Goal: Task Accomplishment & Management: Manage account settings

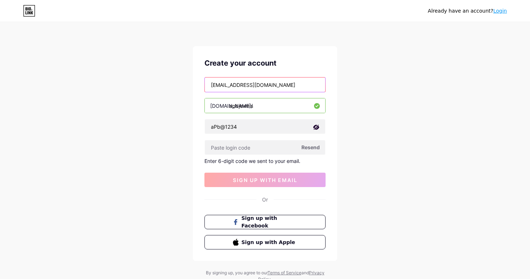
drag, startPoint x: 272, startPoint y: 87, endPoint x: 194, endPoint y: 88, distance: 77.9
click at [194, 88] on div "Create your account [EMAIL_ADDRESS][DOMAIN_NAME] [DOMAIN_NAME]/ apbjewels aPb@1…" at bounding box center [265, 153] width 144 height 215
type input "[EMAIL_ADDRESS][DOMAIN_NAME]"
drag, startPoint x: 249, startPoint y: 106, endPoint x: 230, endPoint y: 105, distance: 19.1
click at [230, 105] on input "apbjewels" at bounding box center [265, 105] width 120 height 14
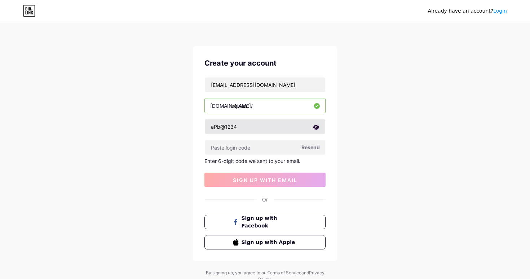
type input "reqwan"
drag, startPoint x: 244, startPoint y: 126, endPoint x: 197, endPoint y: 126, distance: 47.2
click at [197, 126] on div "Create your account [EMAIL_ADDRESS][DOMAIN_NAME] [DOMAIN_NAME]/ reqwan aPb@1234…" at bounding box center [265, 153] width 144 height 215
type input "Reqwan@123"
click at [28, 9] on icon at bounding box center [28, 8] width 1 height 3
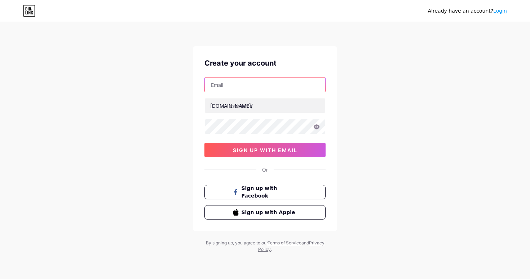
click at [243, 87] on input "text" at bounding box center [265, 84] width 120 height 14
type input "[EMAIL_ADDRESS][DOMAIN_NAME]"
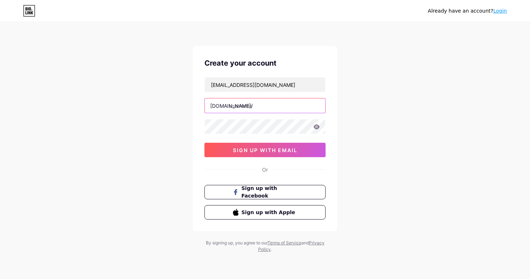
click at [240, 107] on input "text" at bounding box center [265, 105] width 120 height 14
type input "r"
type input "reqirich"
click at [349, 117] on div "Already have an account? Login Create your account reqwan@gmail.com bio.link/ r…" at bounding box center [265, 138] width 530 height 276
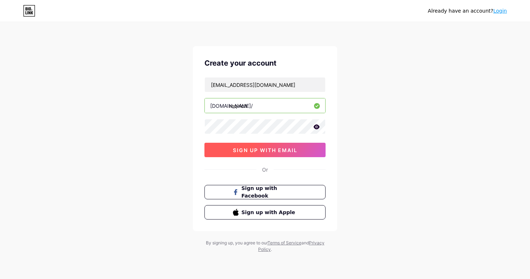
click at [304, 149] on button "sign up with email" at bounding box center [264, 150] width 121 height 14
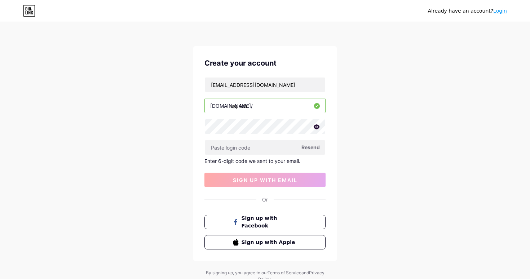
click at [175, 130] on div "Already have an account? Login Create your account reqwan@gmail.com bio.link/ r…" at bounding box center [265, 153] width 530 height 306
click at [101, 62] on div "Already have an account? Login Create your account reqwan@gmail.com bio.link/ r…" at bounding box center [265, 153] width 530 height 306
click at [28, 12] on icon at bounding box center [29, 11] width 12 height 12
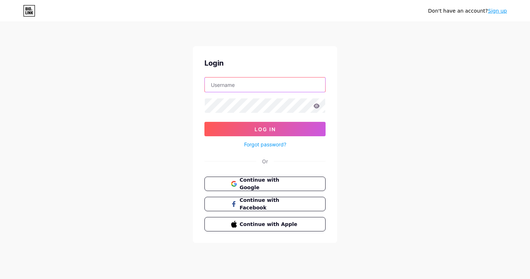
click at [254, 83] on input "text" at bounding box center [265, 84] width 120 height 14
type input "[EMAIL_ADDRESS][DOMAIN_NAME]"
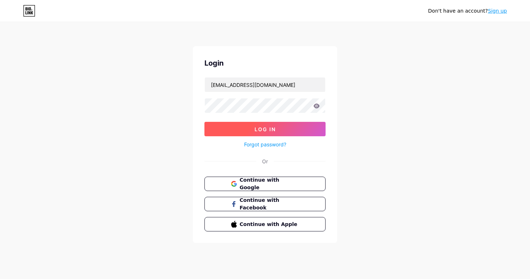
click at [267, 129] on span "Log In" at bounding box center [264, 129] width 21 height 6
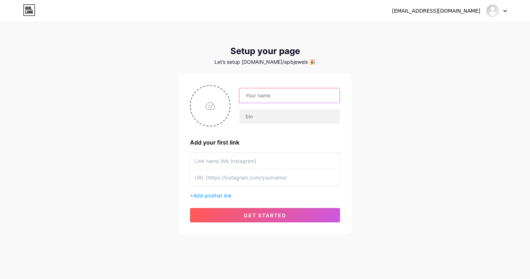
click at [273, 96] on input "text" at bounding box center [289, 95] width 100 height 14
type input "APB Jewels"
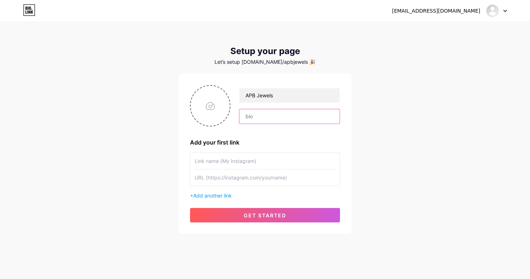
click at [267, 117] on input "text" at bounding box center [289, 116] width 100 height 14
paste input "Trusted since 1926 Lightweight Jewellery | Diamonds | Silver | Customised Desig…"
type input "Trusted since 1926 Lightweight Jewellery | Diamonds | Silver | Customised Desig…"
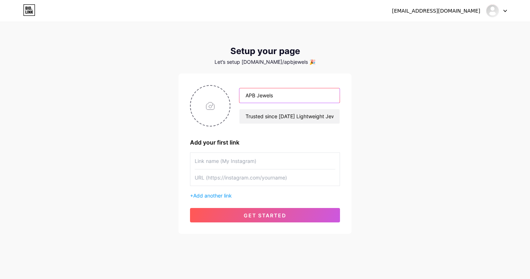
click at [276, 97] on input "APB Jewels" at bounding box center [289, 95] width 100 height 14
paste input "P Balakrishna Pillai Jewelle"
click at [327, 94] on input "A P Balakrishna Pillai Jewelle" at bounding box center [289, 95] width 100 height 14
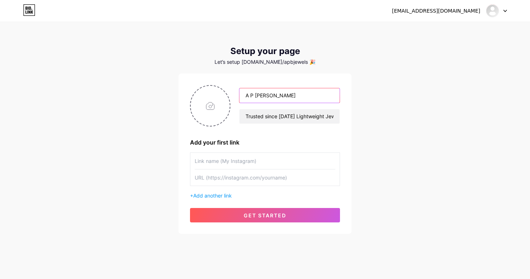
click at [323, 97] on input "A P Balakrishna Pillai Jewellery" at bounding box center [289, 95] width 100 height 14
paste input "s"
type input "A P Balakrishna Pillai Jewellers"
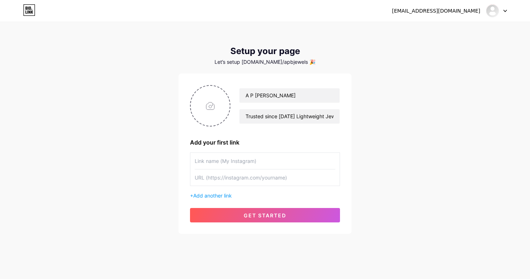
click at [367, 113] on div "apbjewels@gmail.com Dashboard Logout Setup your page Let’s setup bio.link/apbje…" at bounding box center [265, 128] width 530 height 257
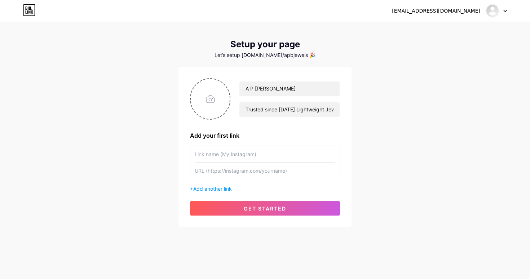
click at [246, 154] on input "text" at bounding box center [265, 154] width 141 height 16
type input "I"
drag, startPoint x: 254, startPoint y: 155, endPoint x: 190, endPoint y: 155, distance: 64.2
click at [190, 155] on div "Google Review" at bounding box center [265, 163] width 150 height 34
type input "Google Review"
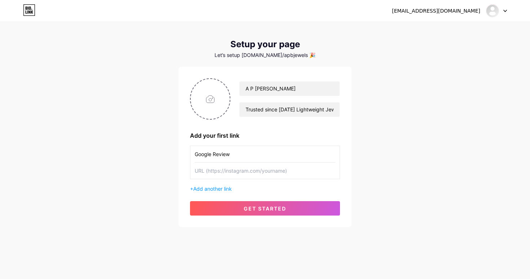
click at [249, 173] on input "text" at bounding box center [265, 171] width 141 height 16
paste input "https://www.instagram.com/apb_jewels"
click at [351, 177] on div "A P Balakrishna Pillai Jewellers Trusted since 1926 Lightweight Jewellery | Dia…" at bounding box center [264, 147] width 173 height 160
click at [265, 153] on input "Google Review" at bounding box center [265, 154] width 141 height 16
click at [257, 173] on input "https://www.instagram.com/apb_jewels" at bounding box center [265, 171] width 141 height 16
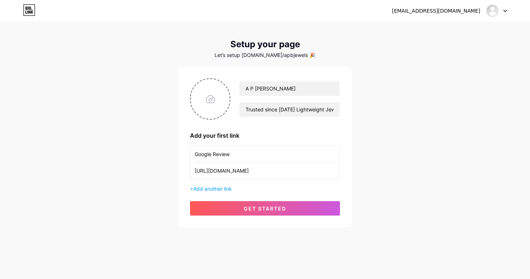
click at [387, 81] on div "apbjewels@gmail.com Dashboard Logout Setup your page Let’s setup bio.link/apbje…" at bounding box center [265, 121] width 530 height 257
click at [235, 152] on input "Google Review" at bounding box center [265, 154] width 141 height 16
click at [242, 152] on input "Google Review" at bounding box center [265, 154] width 141 height 16
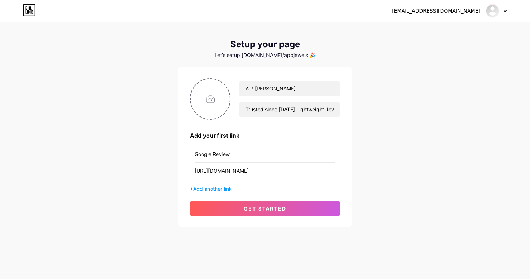
drag, startPoint x: 239, startPoint y: 155, endPoint x: 189, endPoint y: 156, distance: 50.8
click at [189, 156] on div "A P Balakrishna Pillai Jewellers Trusted since 1926 Lightweight Jewellery | Dia…" at bounding box center [264, 147] width 173 height 160
click at [241, 169] on input "https://www.instagram.com/apb_jewels" at bounding box center [265, 171] width 141 height 16
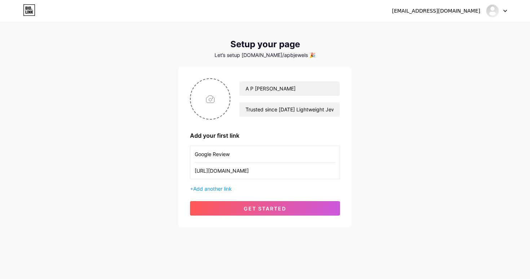
paste input "g.page/r/CZ9g6qBytA8WEBE/review"
type input "https://g.page/r/CZ9g6qBytA8WEBE/review"
click at [360, 169] on div "apbjewels@gmail.com Dashboard Logout Setup your page Let’s setup bio.link/apbje…" at bounding box center [265, 121] width 530 height 257
click at [211, 102] on input "file" at bounding box center [210, 99] width 39 height 40
type input "C:\fakepath\APB Logo_2025.jpg"
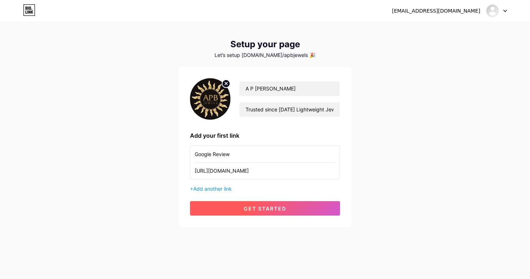
click at [277, 211] on span "get started" at bounding box center [265, 208] width 43 height 6
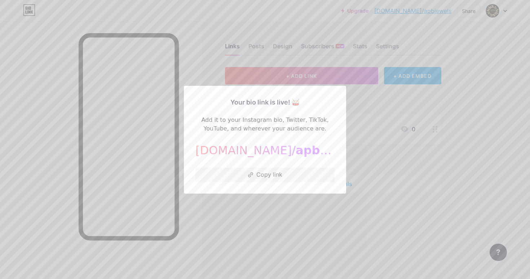
click at [363, 98] on div at bounding box center [265, 139] width 530 height 279
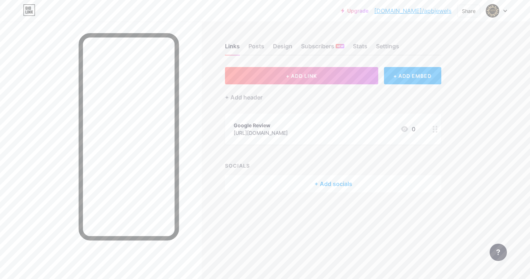
click at [325, 183] on div "+ Add socials" at bounding box center [333, 183] width 216 height 17
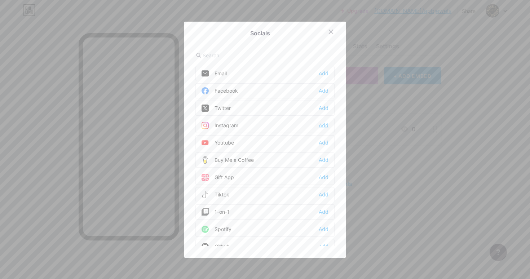
click at [323, 127] on div "Add" at bounding box center [324, 125] width 10 height 7
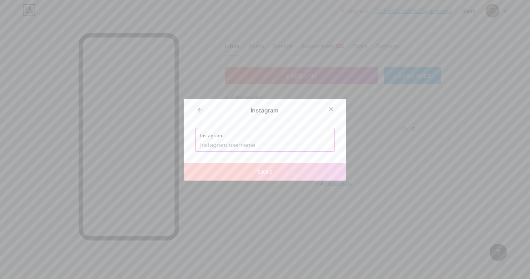
click at [276, 144] on input "text" at bounding box center [265, 145] width 130 height 12
click at [252, 146] on input "text" at bounding box center [265, 145] width 130 height 12
paste input "https://www.instagram.com/apbjewels"
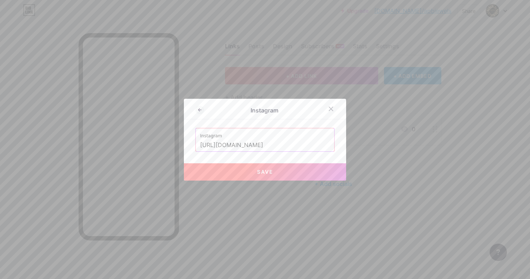
click at [268, 172] on span "Save" at bounding box center [265, 172] width 16 height 6
type input "https://instagram.com/https://www.instagram.com/apbjewels"
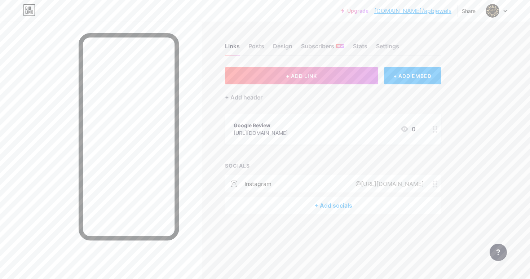
click at [336, 205] on div "+ Add socials" at bounding box center [333, 205] width 216 height 17
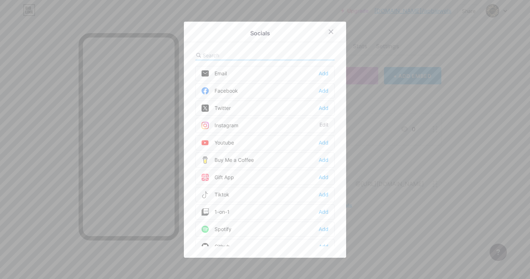
click at [332, 31] on icon at bounding box center [331, 32] width 6 height 6
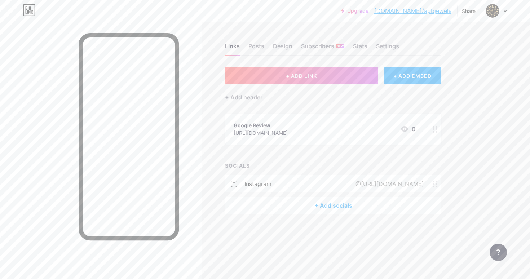
click at [435, 186] on icon at bounding box center [435, 184] width 5 height 7
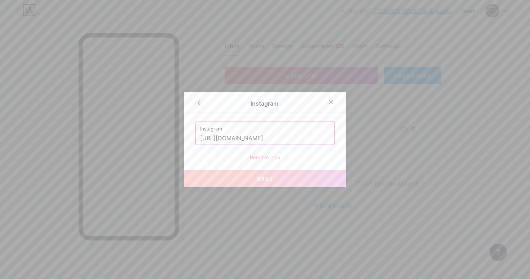
click at [279, 156] on div "Remove icon" at bounding box center [264, 158] width 139 height 8
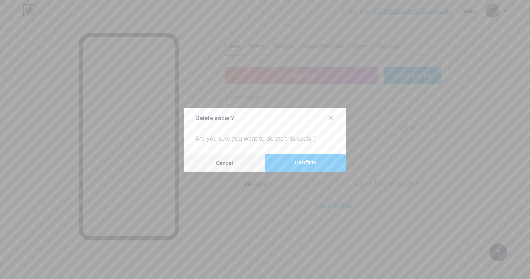
click at [298, 162] on span "Confirm" at bounding box center [305, 163] width 22 height 8
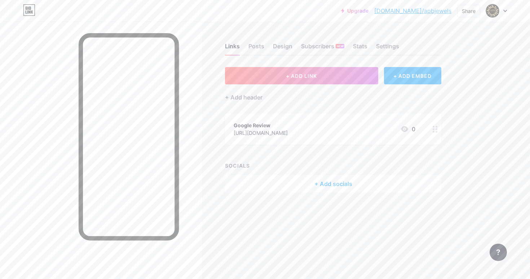
click at [304, 105] on div "+ ADD LINK + ADD EMBED + Add header Google Review https://g.page/r/CZ9g6qBytA8W…" at bounding box center [333, 129] width 216 height 125
click at [304, 94] on div "+ Add header" at bounding box center [333, 93] width 216 height 18
click at [305, 80] on button "+ ADD LINK" at bounding box center [301, 75] width 153 height 17
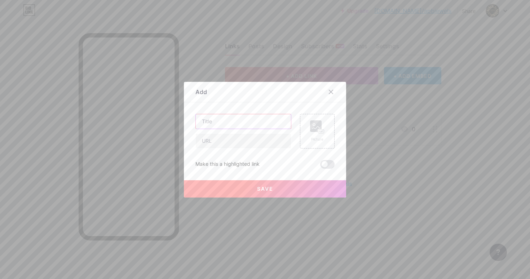
click at [252, 123] on input "text" at bounding box center [243, 121] width 95 height 14
type input "Instagram"
click at [246, 142] on input "text" at bounding box center [243, 141] width 95 height 14
paste input "https://www.instagram.com/apbjewels"
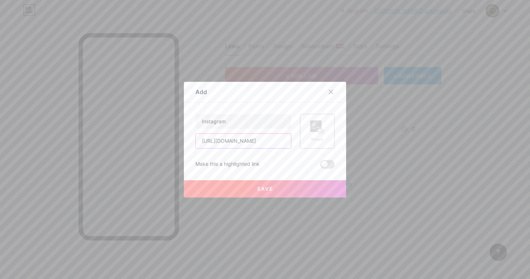
type input "https://www.instagram.com/apbjewels"
click at [305, 163] on div "Make this a highlighted link" at bounding box center [264, 164] width 139 height 9
click at [265, 188] on span "Save" at bounding box center [265, 189] width 16 height 6
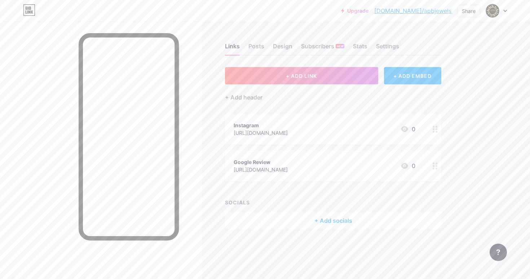
drag, startPoint x: 288, startPoint y: 163, endPoint x: 292, endPoint y: 167, distance: 4.8
click at [288, 167] on div "Google Review https://g.page/r/CZ9g6qBytA8WEBE/review" at bounding box center [261, 166] width 54 height 17
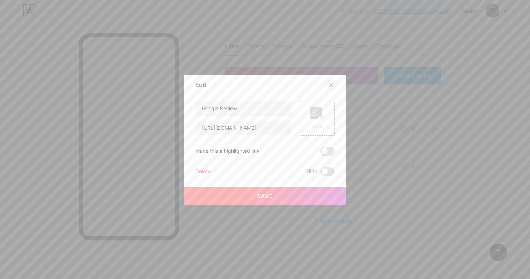
click at [332, 85] on icon at bounding box center [331, 85] width 4 height 4
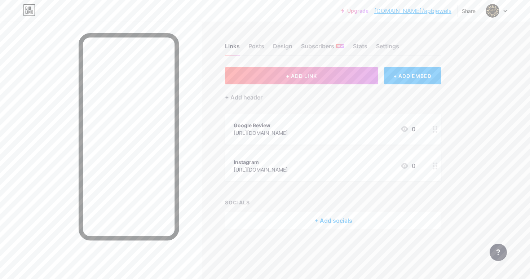
click at [212, 149] on div "Links Posts Design Subscribers NEW Stats Settings + ADD LINK + ADD EMBED + Add …" at bounding box center [235, 144] width 471 height 244
click at [282, 48] on div "Design" at bounding box center [282, 48] width 19 height 13
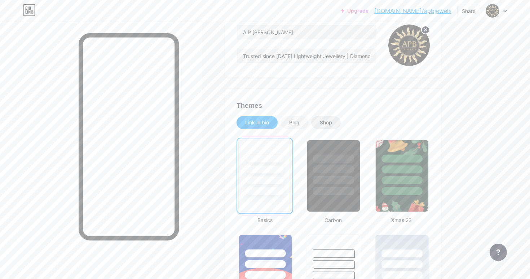
scroll to position [82, 0]
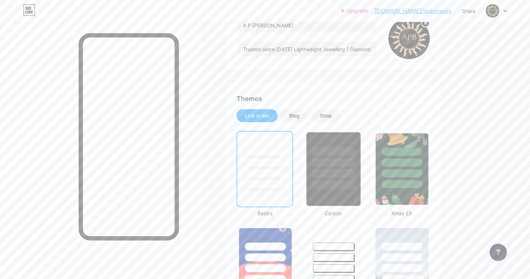
click at [329, 169] on div at bounding box center [333, 160] width 54 height 57
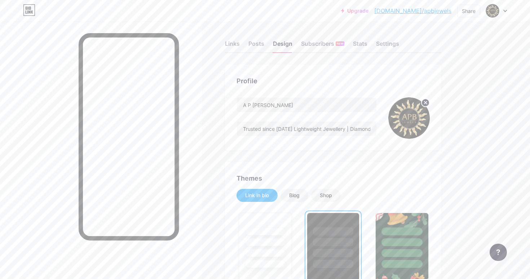
scroll to position [0, 0]
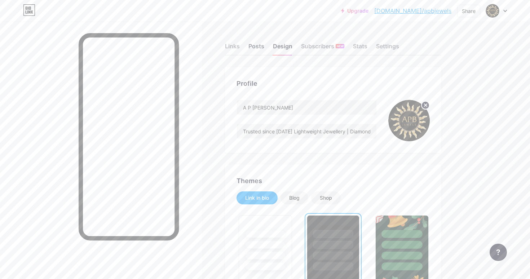
click at [257, 47] on div "Posts" at bounding box center [256, 48] width 16 height 13
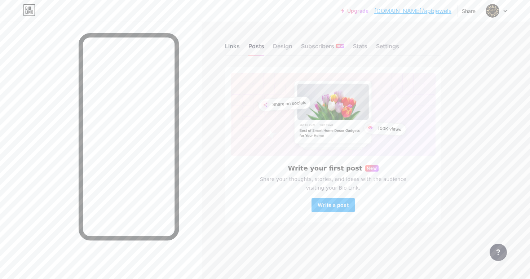
click at [231, 46] on div "Links" at bounding box center [232, 48] width 15 height 13
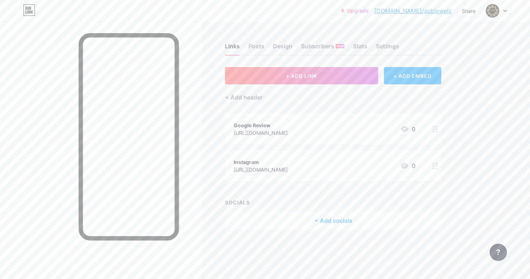
click at [274, 192] on div "+ ADD LINK + ADD EMBED + Add header Google Review https://g.page/r/CZ9g6qBytA8W…" at bounding box center [333, 148] width 216 height 162
click at [299, 79] on button "+ ADD LINK" at bounding box center [301, 75] width 153 height 17
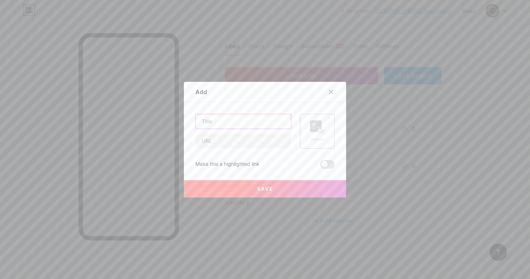
click at [252, 121] on input "text" at bounding box center [243, 121] width 95 height 14
paste input "https://www.facebook.com/apbjewels/"
type input "https://www.facebook.com/apbjewels/"
click at [227, 137] on input "text" at bounding box center [243, 141] width 95 height 14
paste input "https://www.facebook.com/apbjewels/"
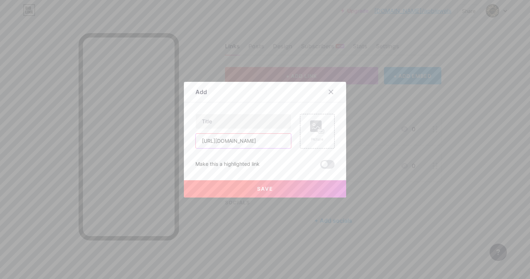
scroll to position [0, 9]
type input "https://www.facebook.com/apbjewels/"
click at [276, 155] on div "https://www.facebook.com/apbjewels/ Picture Make this a highlighted link Save" at bounding box center [264, 141] width 139 height 55
click at [243, 124] on input "text" at bounding box center [243, 121] width 95 height 14
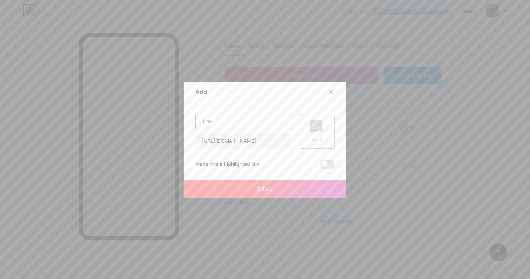
click at [236, 124] on input "text" at bounding box center [243, 121] width 95 height 14
type input "Facebook"
click at [261, 189] on span "Save" at bounding box center [265, 189] width 16 height 6
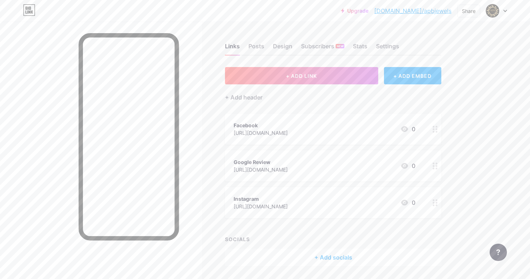
drag, startPoint x: 276, startPoint y: 126, endPoint x: 282, endPoint y: 175, distance: 49.0
click at [282, 175] on span "Facebook https://www.facebook.com/apbjewels/ 0 Google Review https://g.page/r/C…" at bounding box center [333, 166] width 216 height 105
drag, startPoint x: 436, startPoint y: 166, endPoint x: 397, endPoint y: 1, distance: 169.6
click at [308, 76] on span "+ ADD LINK" at bounding box center [301, 76] width 31 height 6
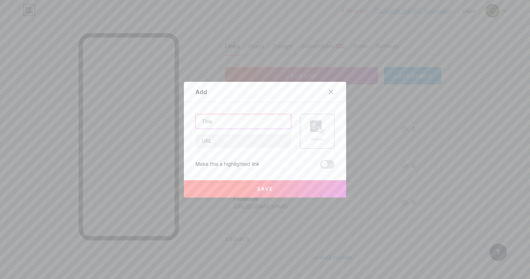
click at [249, 123] on input "text" at bounding box center [243, 121] width 95 height 14
click at [244, 142] on input "text" at bounding box center [243, 141] width 95 height 14
paste input "https://maps.app.goo.gl/1BFj9EDc2RXbdKNx7"
type input "https://maps.app.goo.gl/1BFj9EDc2RXbdKNx7"
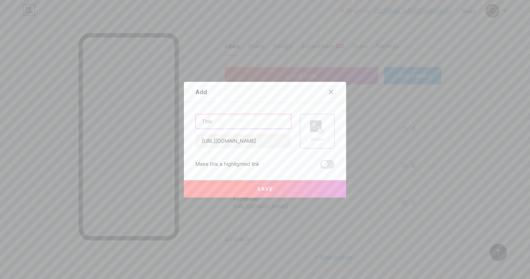
drag, startPoint x: 256, startPoint y: 124, endPoint x: 265, endPoint y: 112, distance: 14.4
click at [265, 112] on div "Content YouTube Play YouTube video without leaving your page. ADD Vimeo Play Vi…" at bounding box center [264, 135] width 139 height 66
click at [241, 123] on input "text" at bounding box center [243, 121] width 95 height 14
type input "Location"
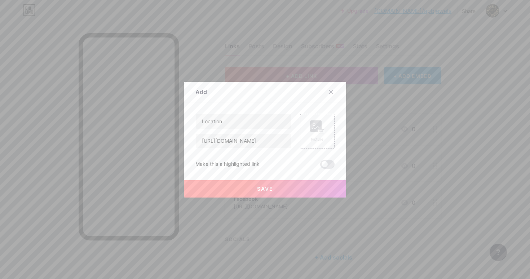
click at [263, 189] on span "Save" at bounding box center [265, 189] width 16 height 6
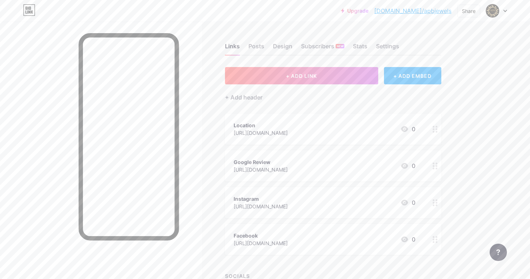
click at [466, 151] on div "Links Posts Design Subscribers NEW Stats Settings + ADD LINK + ADD EMBED + Add …" at bounding box center [235, 180] width 471 height 317
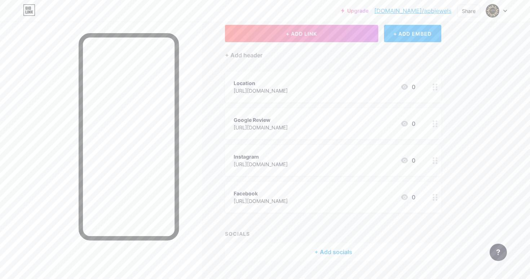
scroll to position [45, 0]
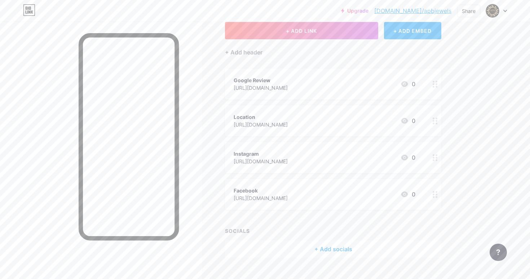
click at [485, 108] on div "Upgrade bio.link/apbjew... bio.link/apbjewels Share Switch accounts A P Balakri…" at bounding box center [265, 124] width 530 height 339
click at [212, 138] on div "Links Posts Design Subscribers NEW Stats Settings + ADD LINK + ADD EMBED + Add …" at bounding box center [235, 135] width 471 height 317
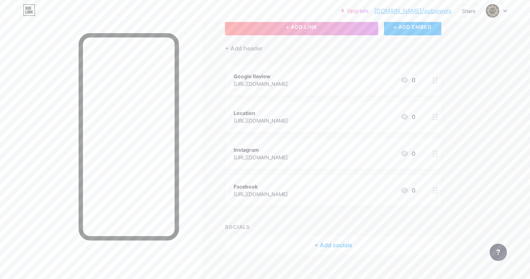
scroll to position [54, 0]
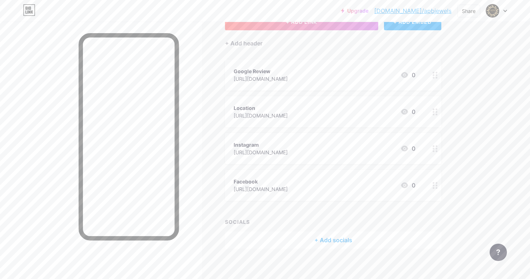
click at [211, 138] on div "Links Posts Design Subscribers NEW Stats Settings + ADD LINK + ADD EMBED + Add …" at bounding box center [235, 126] width 471 height 317
click at [202, 178] on div "Links Posts Design Subscribers NEW Stats Settings + ADD LINK + ADD EMBED + Add …" at bounding box center [235, 126] width 471 height 317
click at [217, 172] on div "Links Posts Design Subscribers NEW Stats Settings + ADD LINK + ADD EMBED + Add …" at bounding box center [235, 126] width 471 height 317
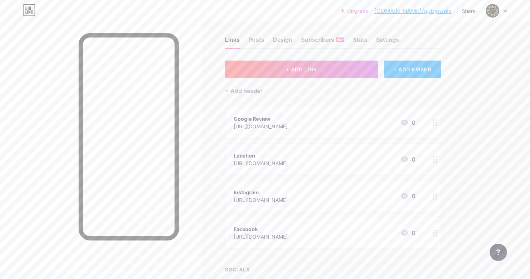
scroll to position [0, 0]
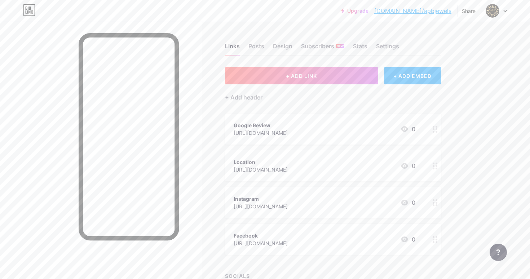
click at [221, 146] on div "Links Posts Design Subscribers NEW Stats Settings + ADD LINK + ADD EMBED + Add …" at bounding box center [235, 180] width 471 height 317
click at [214, 150] on div "Links Posts Design Subscribers NEW Stats Settings + ADD LINK + ADD EMBED + Add …" at bounding box center [235, 180] width 471 height 317
click at [213, 107] on div "Links Posts Design Subscribers NEW Stats Settings + ADD LINK + ADD EMBED + Add …" at bounding box center [235, 180] width 471 height 317
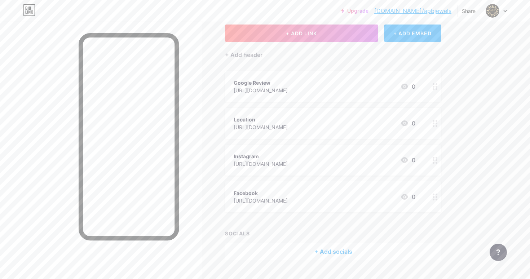
scroll to position [59, 0]
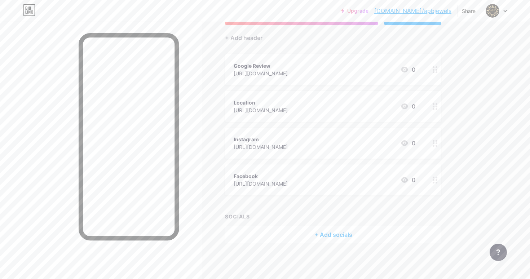
click at [333, 238] on div "+ Add socials" at bounding box center [333, 234] width 216 height 17
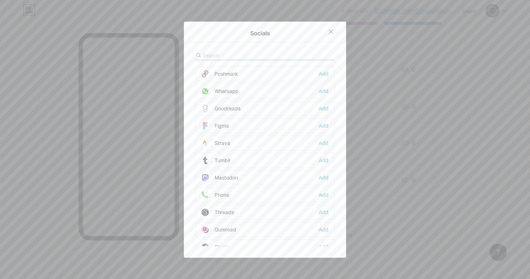
scroll to position [600, 0]
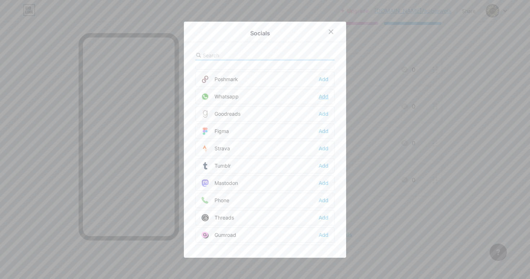
click at [325, 98] on div "Add" at bounding box center [324, 96] width 10 height 7
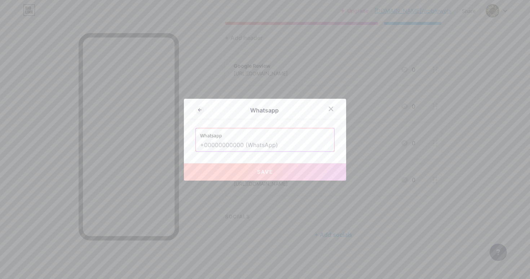
click at [225, 145] on input "text" at bounding box center [265, 145] width 130 height 12
click at [239, 142] on input "text" at bounding box center [265, 145] width 130 height 12
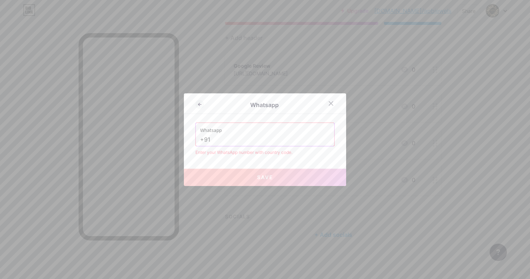
paste input "010207060"
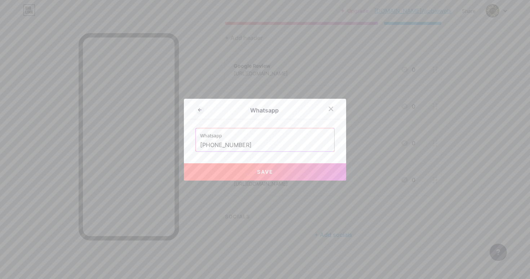
drag, startPoint x: 255, startPoint y: 143, endPoint x: 211, endPoint y: 146, distance: 44.4
click at [211, 146] on input "+91010207060" at bounding box center [265, 145] width 130 height 12
paste input "7"
click at [283, 158] on div "Whatsapp Whatsapp +917010207060 Save" at bounding box center [265, 140] width 162 height 82
click at [265, 172] on span "Save" at bounding box center [265, 172] width 16 height 6
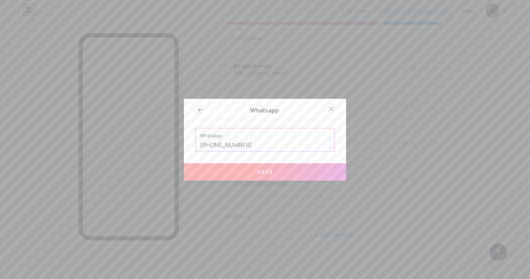
type input "https://wa.me/+917010207060"
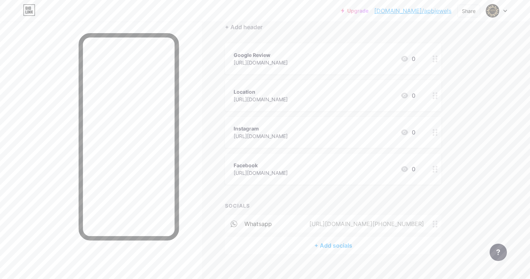
scroll to position [71, 0]
click at [325, 223] on div "whatsapp https://wa.me/+917010207060" at bounding box center [333, 222] width 216 height 17
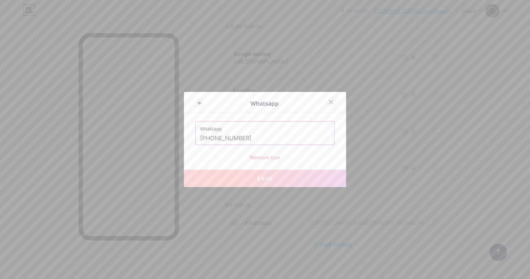
click at [332, 100] on icon at bounding box center [331, 102] width 6 height 6
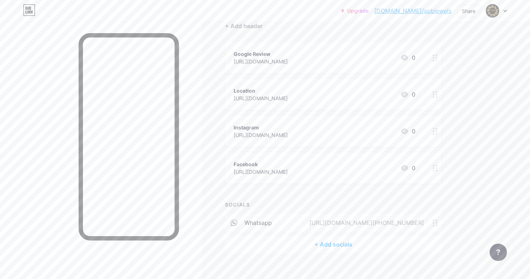
click at [481, 161] on div "Upgrade bio.link/apbjew... bio.link/apbjewels Share Switch accounts A P Balakri…" at bounding box center [265, 109] width 530 height 360
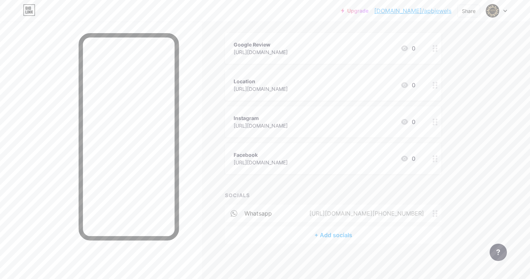
scroll to position [81, 0]
click at [478, 158] on div "Upgrade bio.link/apbjew... bio.link/apbjewels Share Switch accounts A P Balakri…" at bounding box center [265, 99] width 530 height 360
click at [422, 11] on link "bio.link/apbjewels" at bounding box center [412, 10] width 77 height 9
click at [469, 129] on div "Links Posts Design Subscribers NEW Stats Settings + ADD LINK + ADD EMBED + Add …" at bounding box center [235, 110] width 471 height 339
click at [472, 8] on div "Share" at bounding box center [469, 11] width 14 height 8
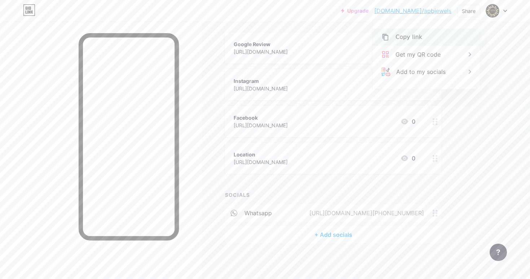
click at [440, 40] on div "Copy link" at bounding box center [425, 36] width 107 height 17
click at [475, 118] on div "Upgrade bio.link/apbjew... bio.link/apbjewels Share Copy link https://bio.link/…" at bounding box center [265, 99] width 530 height 360
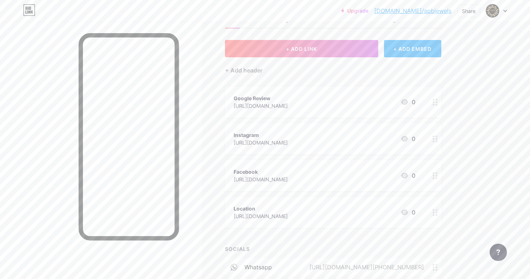
scroll to position [28, 0]
click at [437, 103] on circle at bounding box center [436, 104] width 2 height 2
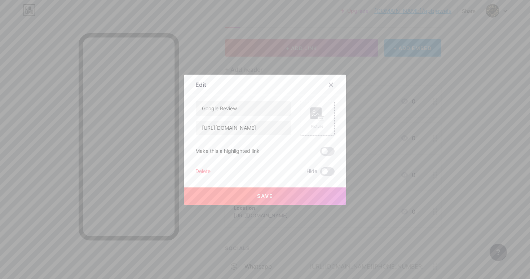
click at [326, 119] on div "Picture" at bounding box center [317, 118] width 35 height 35
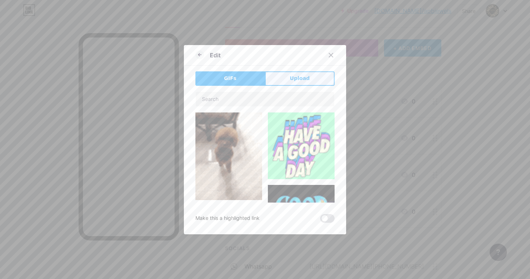
click at [309, 73] on button "Upload" at bounding box center [300, 78] width 70 height 14
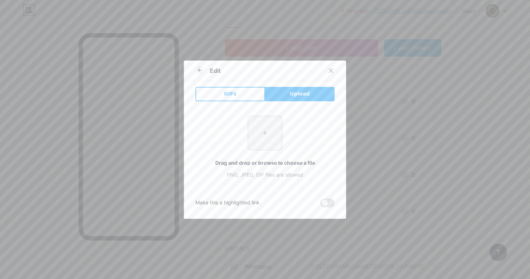
click at [268, 134] on input "file" at bounding box center [265, 133] width 34 height 34
type input "C:\fakepath\Screenshot 2025-08-16 at 12.19.14 PM.png"
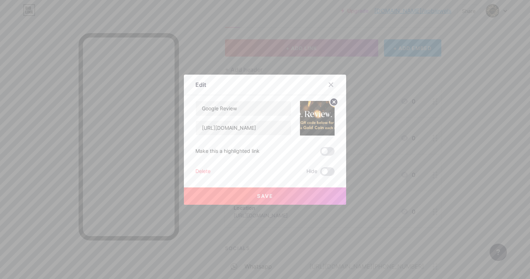
click at [332, 102] on circle at bounding box center [334, 102] width 8 height 8
click at [330, 85] on icon at bounding box center [331, 85] width 4 height 4
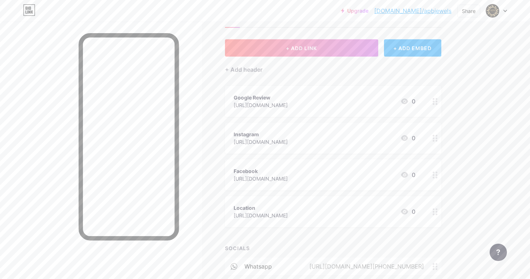
click at [435, 102] on icon at bounding box center [435, 101] width 5 height 7
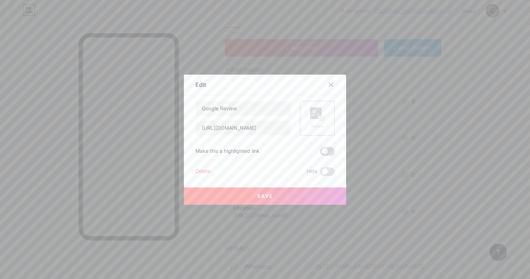
click at [324, 151] on span at bounding box center [327, 151] width 14 height 9
click at [320, 153] on input "checkbox" at bounding box center [320, 153] width 0 height 0
click at [470, 119] on div at bounding box center [265, 139] width 530 height 279
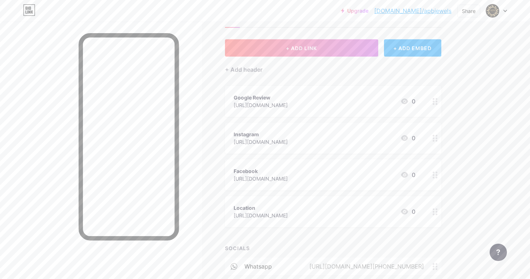
click at [435, 102] on icon at bounding box center [435, 101] width 5 height 7
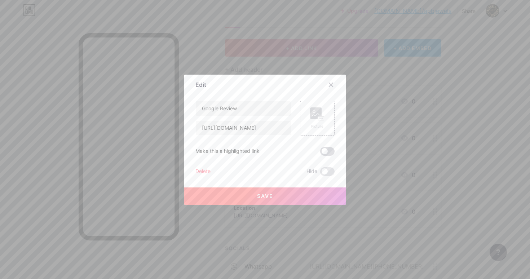
click at [325, 152] on span at bounding box center [327, 151] width 14 height 9
click at [320, 153] on input "checkbox" at bounding box center [320, 153] width 0 height 0
click at [270, 194] on span "Save" at bounding box center [265, 196] width 16 height 6
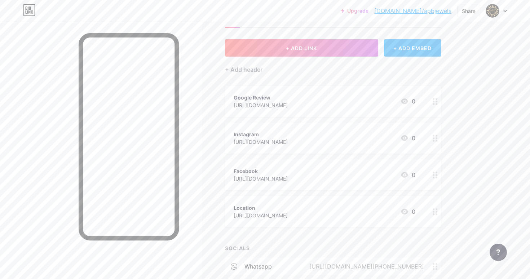
scroll to position [35, 0]
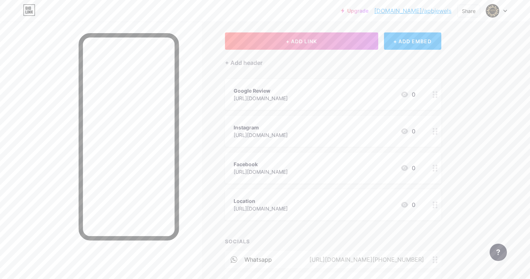
click at [199, 129] on div at bounding box center [101, 161] width 202 height 279
click at [204, 156] on div "Links Posts Design Subscribers NEW Stats Settings + ADD LINK + ADD EMBED + Add …" at bounding box center [235, 156] width 471 height 339
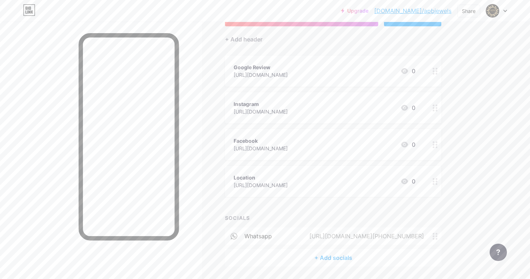
scroll to position [66, 0]
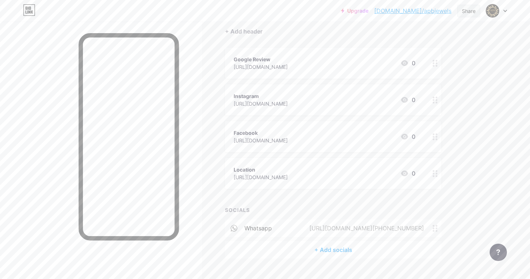
click at [476, 12] on div "Share" at bounding box center [468, 11] width 23 height 13
click at [468, 58] on icon at bounding box center [469, 54] width 9 height 9
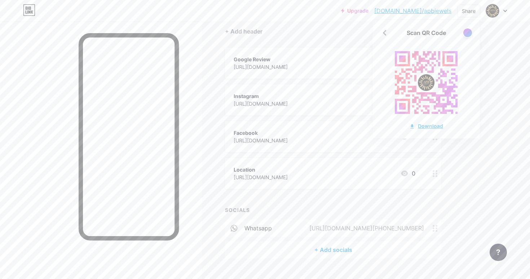
click at [435, 125] on div "Download" at bounding box center [426, 126] width 34 height 8
click at [484, 145] on div "Upgrade bio.link/apbjew... bio.link/apbjewels Share Scan QR Code Download Switc…" at bounding box center [265, 114] width 530 height 360
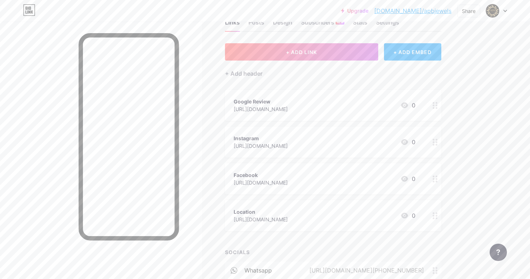
scroll to position [0, 0]
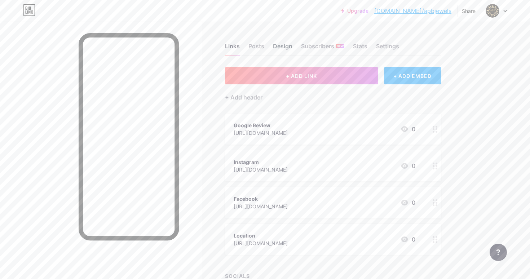
click at [279, 44] on div "Design" at bounding box center [282, 48] width 19 height 13
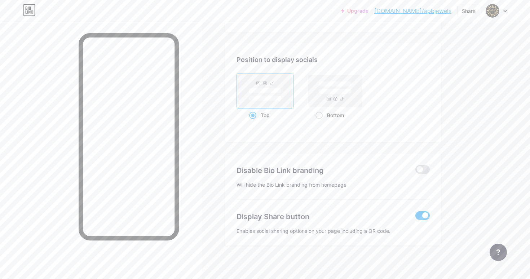
scroll to position [945, 0]
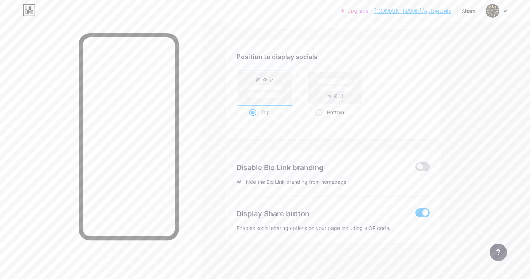
click at [419, 168] on span at bounding box center [422, 166] width 14 height 9
click at [415, 168] on input "checkbox" at bounding box center [415, 168] width 0 height 0
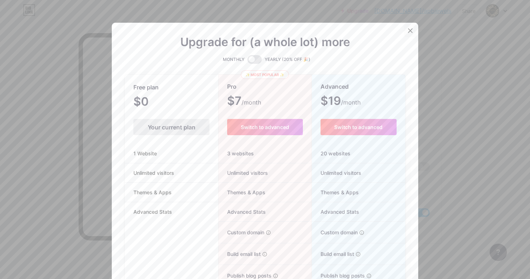
click at [411, 30] on icon at bounding box center [410, 31] width 6 height 6
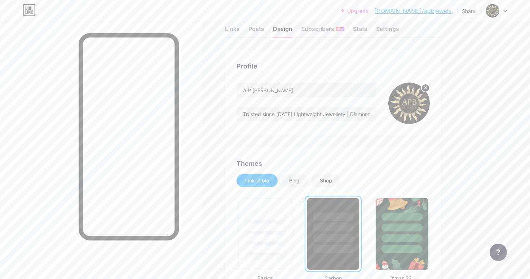
scroll to position [0, 0]
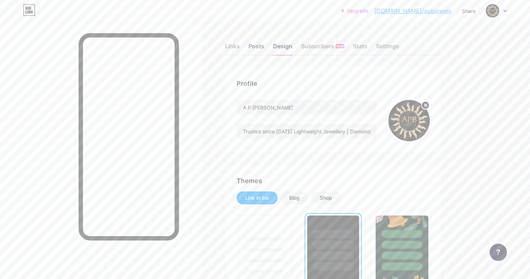
click at [258, 50] on div "Posts" at bounding box center [256, 48] width 16 height 13
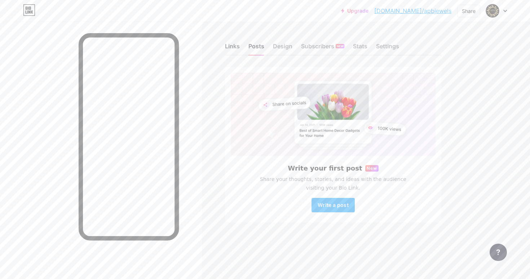
click at [238, 47] on div "Links" at bounding box center [232, 48] width 15 height 13
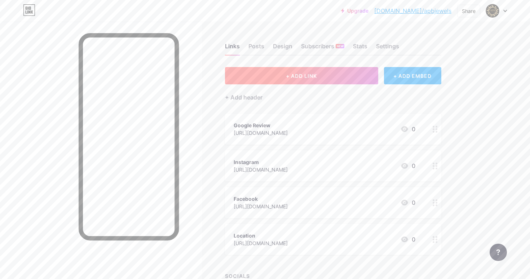
click at [302, 77] on span "+ ADD LINK" at bounding box center [301, 76] width 31 height 6
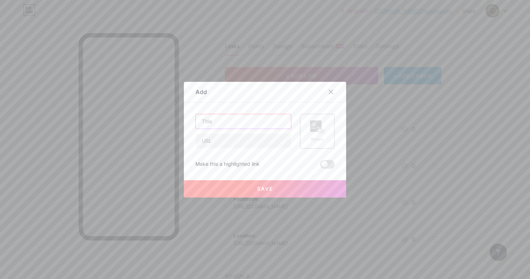
click at [240, 121] on input "text" at bounding box center [243, 121] width 95 height 14
type input "w"
type input "Website"
click at [229, 138] on input "text" at bounding box center [243, 141] width 95 height 14
click at [253, 144] on input "text" at bounding box center [243, 141] width 95 height 14
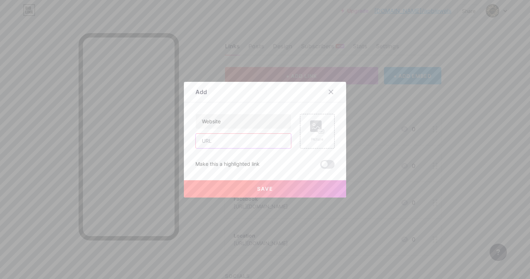
paste input "https://apbjewels.com/"
type input "https://apbjewels.com/"
click at [269, 190] on span "Save" at bounding box center [265, 189] width 16 height 6
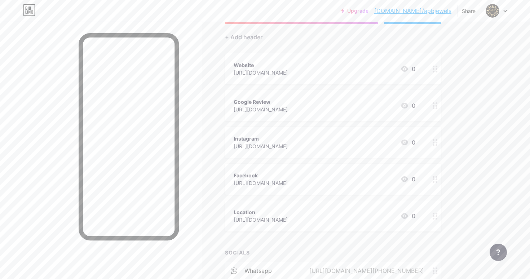
scroll to position [59, 0]
drag, startPoint x: 288, startPoint y: 110, endPoint x: 284, endPoint y: 68, distance: 42.4
click at [284, 67] on span "Website https://apbjewels.com/ 0 Google Review https://g.page/r/CZ9g6qBytA8WEBE…" at bounding box center [333, 143] width 216 height 178
click at [436, 71] on icon at bounding box center [435, 70] width 5 height 7
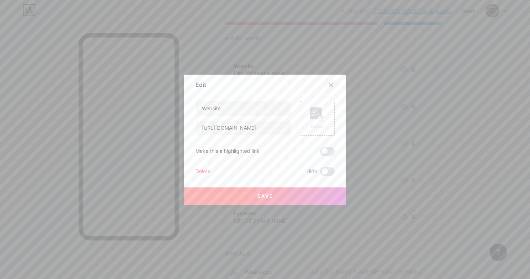
click at [330, 83] on icon at bounding box center [331, 85] width 6 height 6
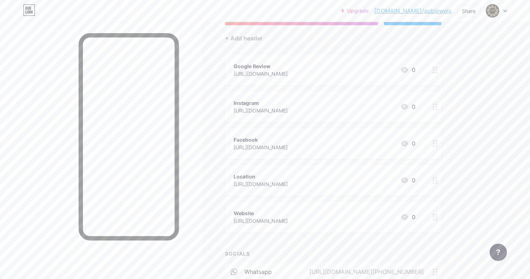
drag, startPoint x: 434, startPoint y: 219, endPoint x: 257, endPoint y: 4, distance: 278.5
